Goal: Task Accomplishment & Management: Use online tool/utility

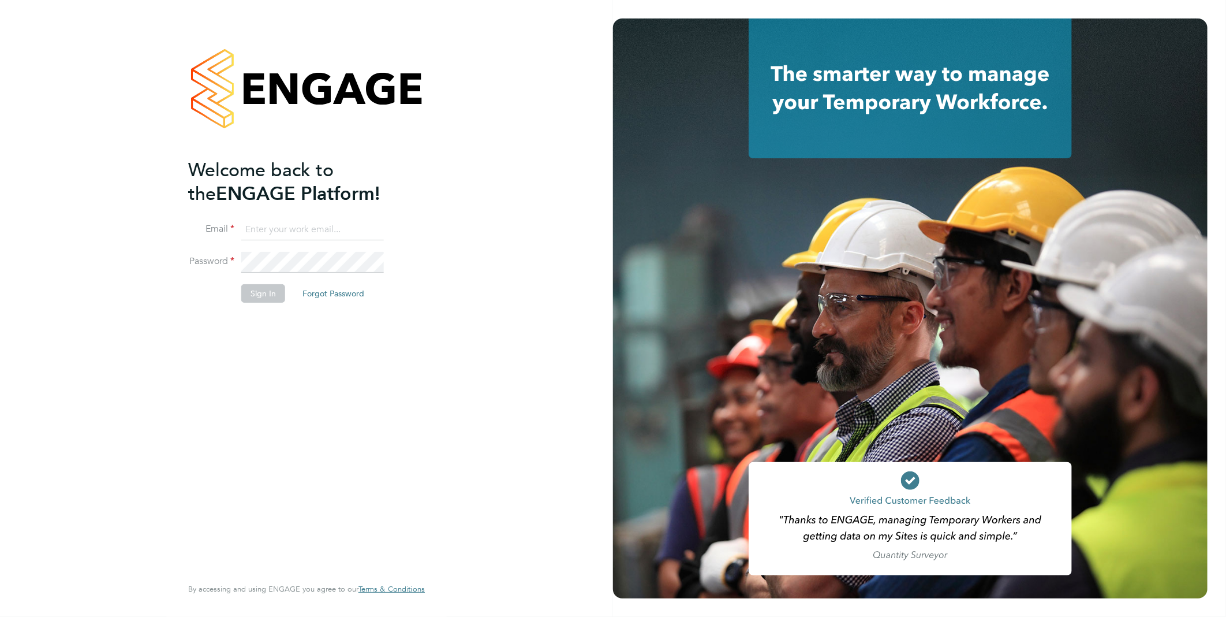
type input "Samantha.briggs@rtcgroupplc.co.uk"
click at [246, 293] on button "Sign In" at bounding box center [263, 293] width 44 height 18
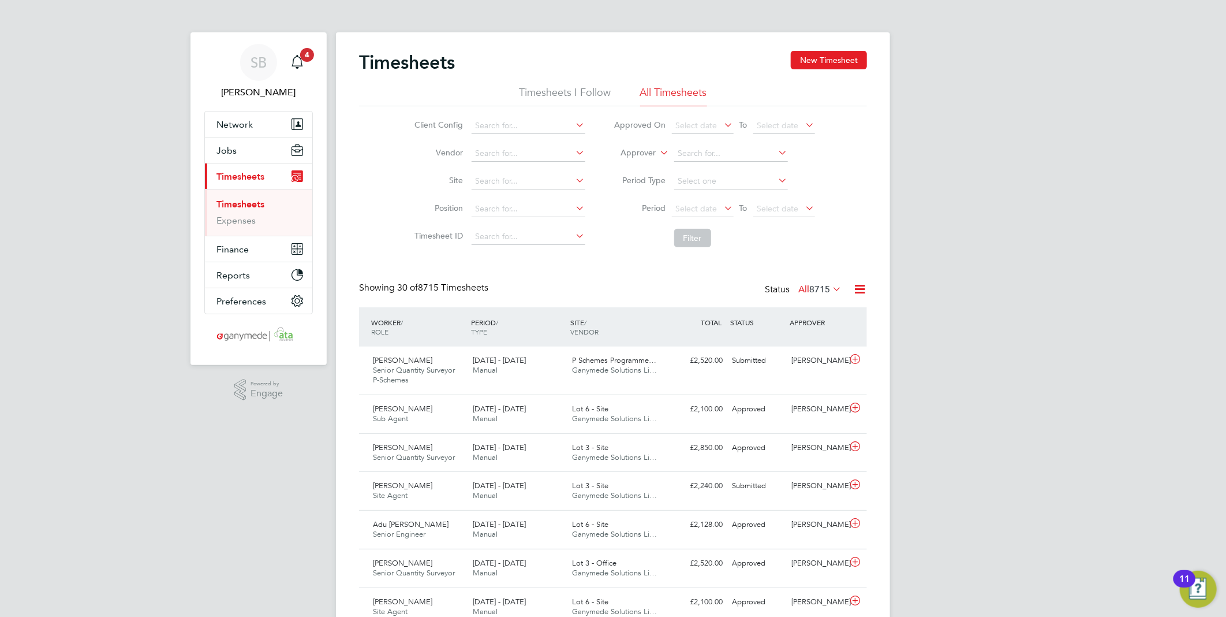
click at [859, 291] on icon at bounding box center [860, 289] width 14 height 14
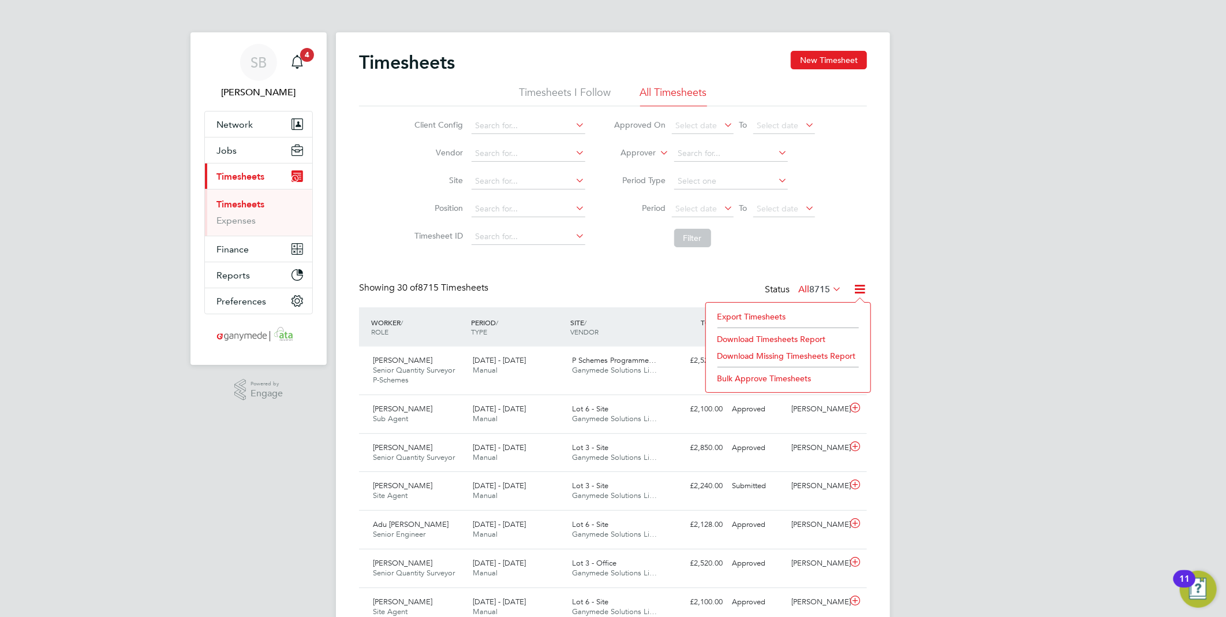
click at [790, 312] on li "Export Timesheets" at bounding box center [788, 316] width 153 height 16
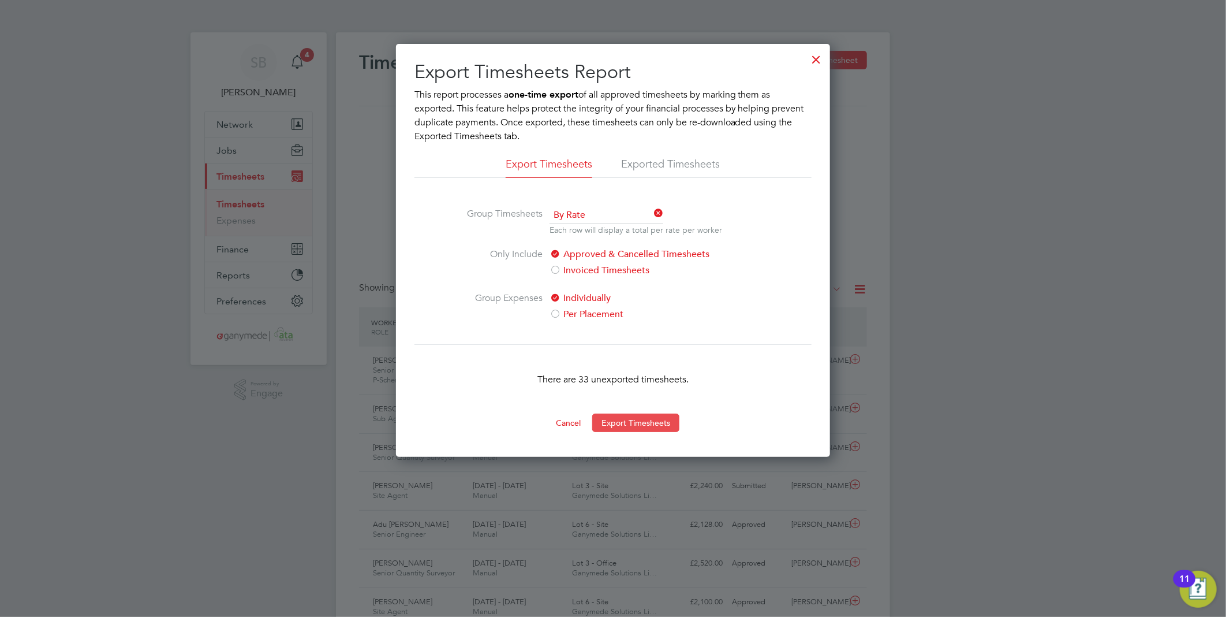
click at [647, 424] on button "Export Timesheets" at bounding box center [635, 422] width 87 height 18
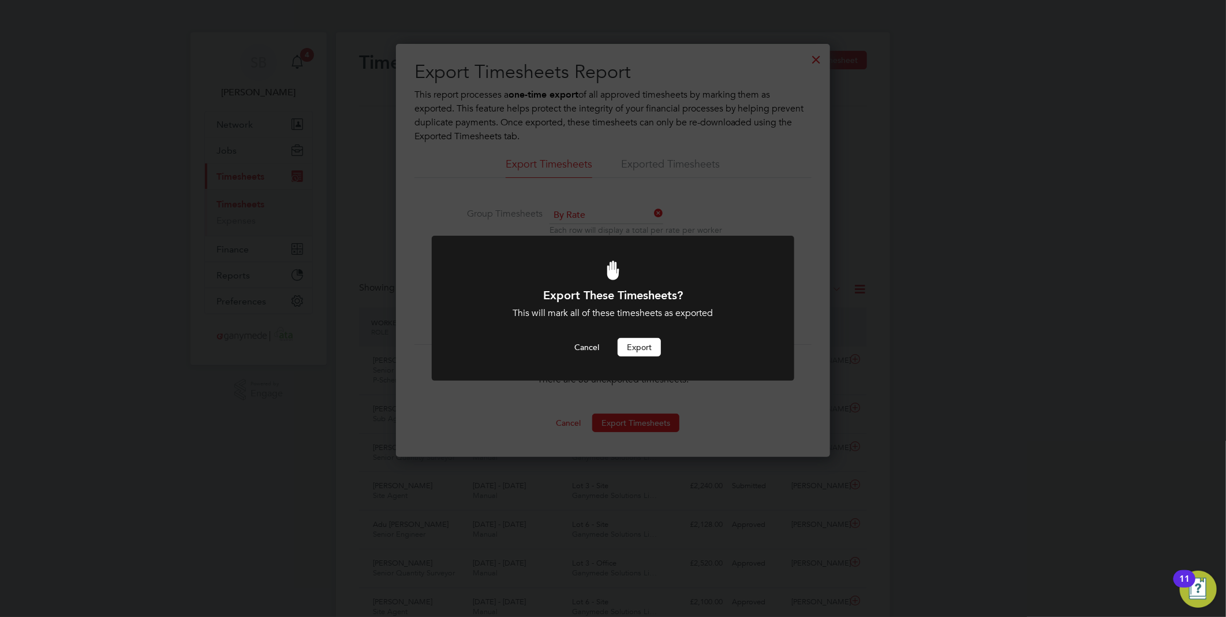
click at [640, 341] on button "Export" at bounding box center [639, 347] width 43 height 18
